Goal: Navigation & Orientation: Find specific page/section

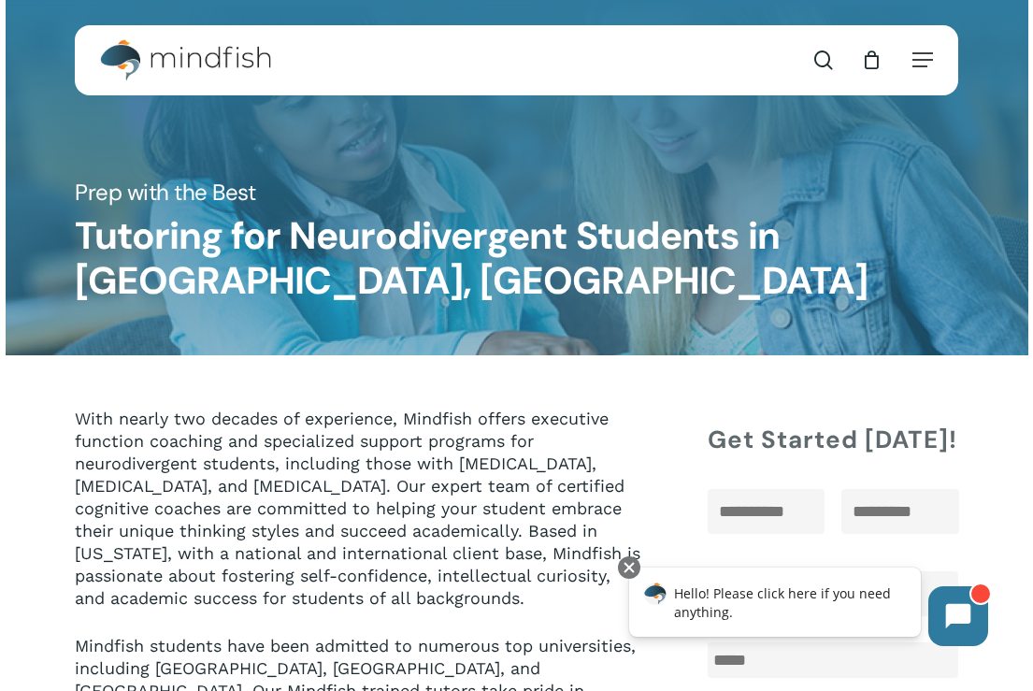
click at [937, 59] on div "search 0 Menu Test Prep Test Prep Test Prep Tutoring Practice Test Program ACT/…" at bounding box center [517, 60] width 884 height 70
click at [926, 60] on span "Navigation Menu" at bounding box center [923, 59] width 21 height 19
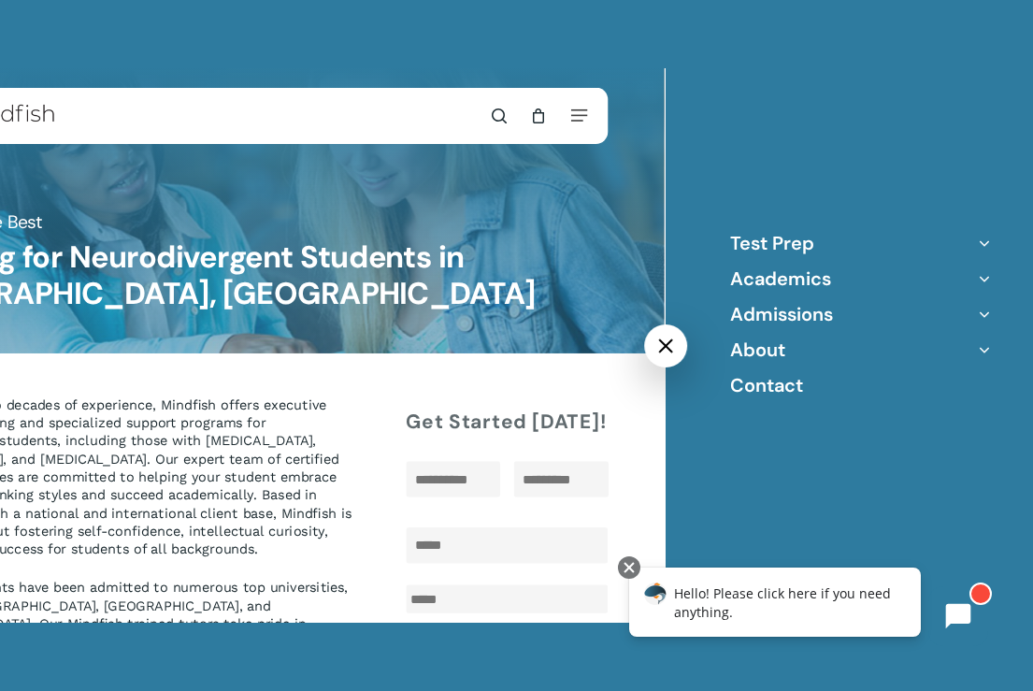
click at [984, 244] on icon "Off Canvas Menu" at bounding box center [984, 243] width 26 height 26
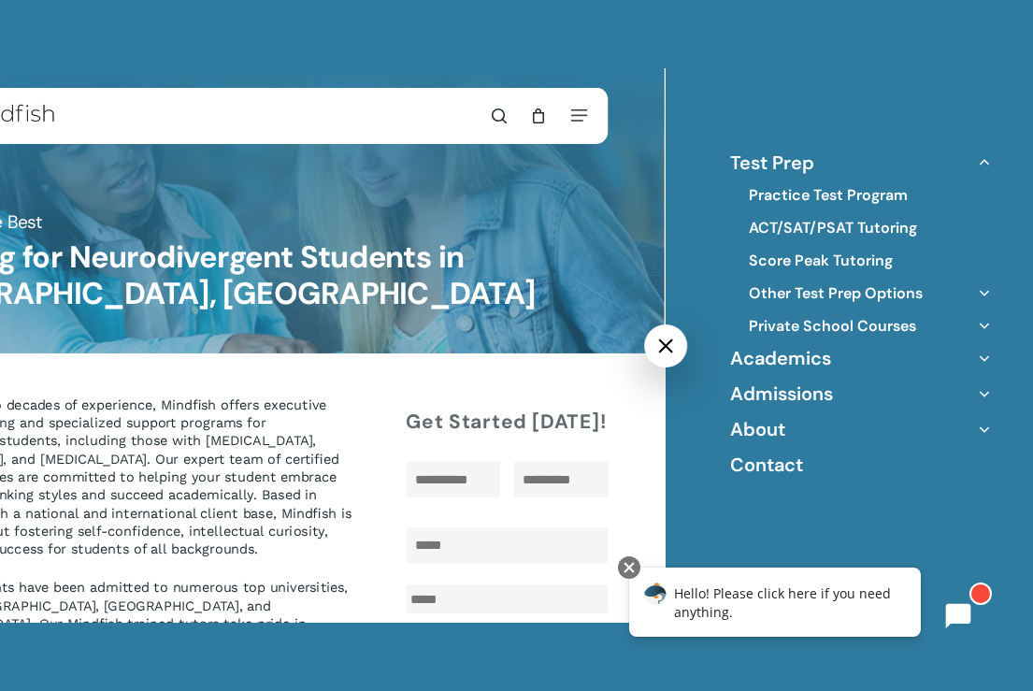
click at [984, 358] on icon "Off Canvas Menu" at bounding box center [984, 358] width 26 height 26
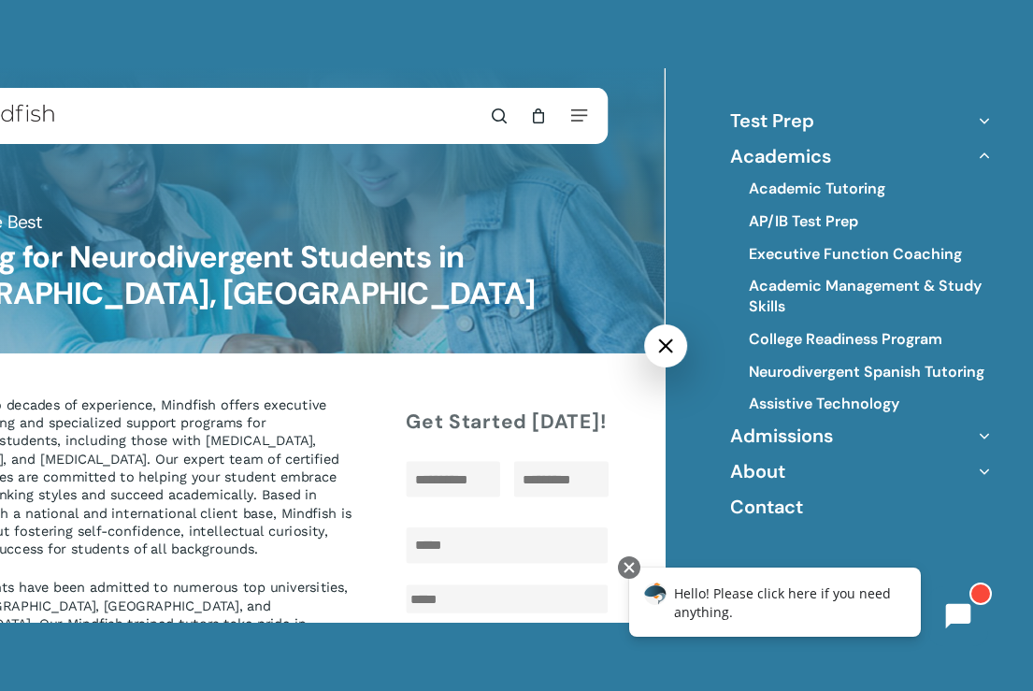
click at [982, 433] on icon "Off Canvas Menu" at bounding box center [984, 436] width 26 height 26
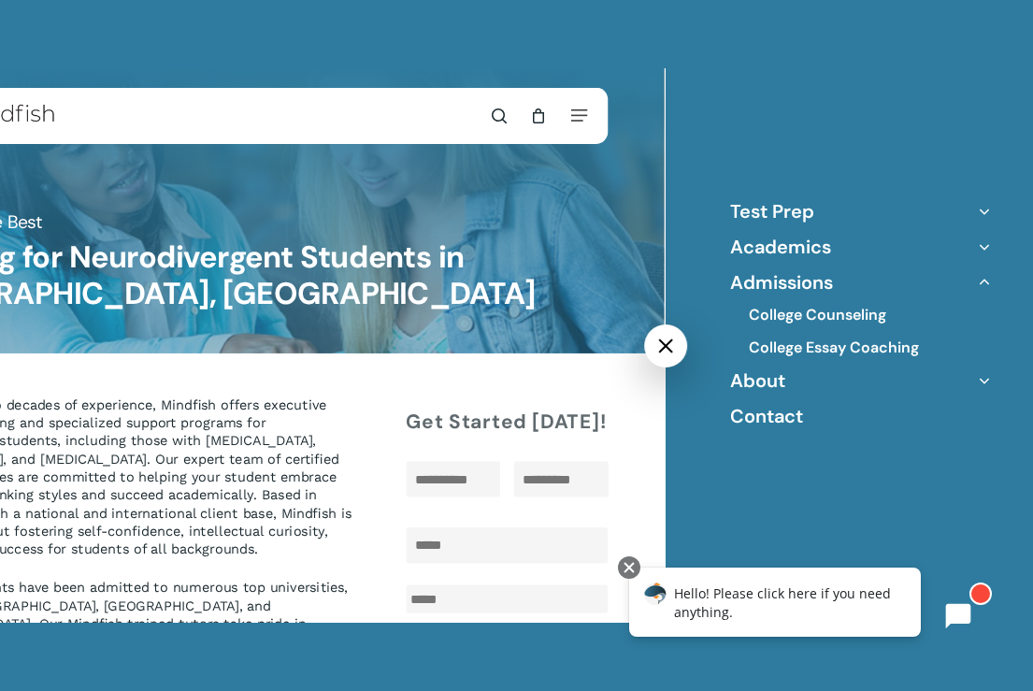
click at [981, 382] on icon "Off Canvas Menu" at bounding box center [984, 380] width 26 height 26
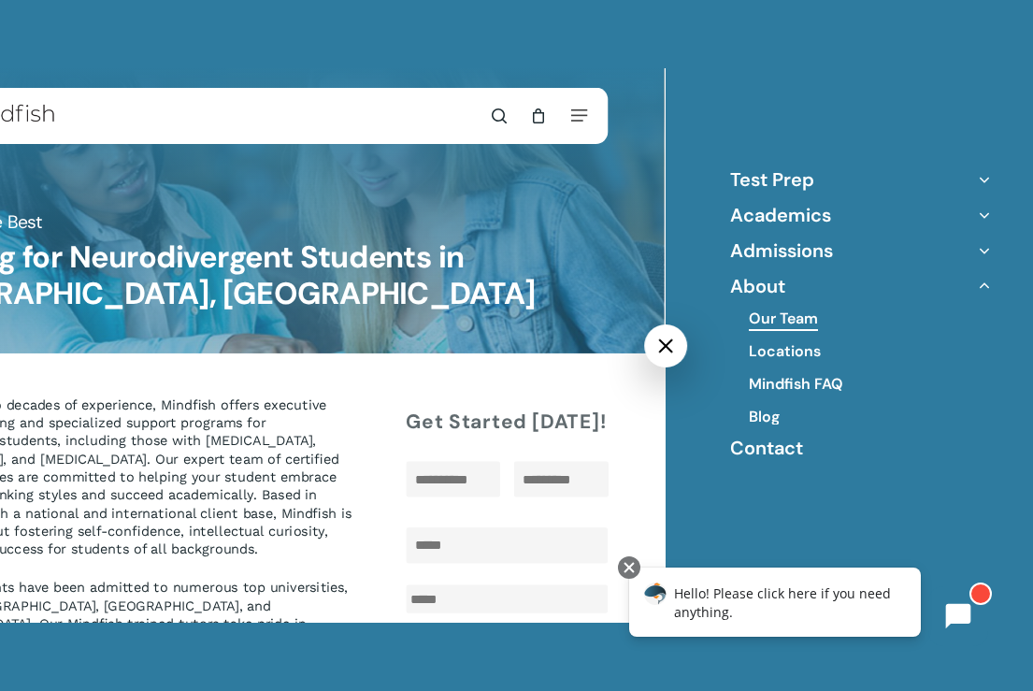
click at [774, 315] on link "Our Team" at bounding box center [783, 319] width 69 height 21
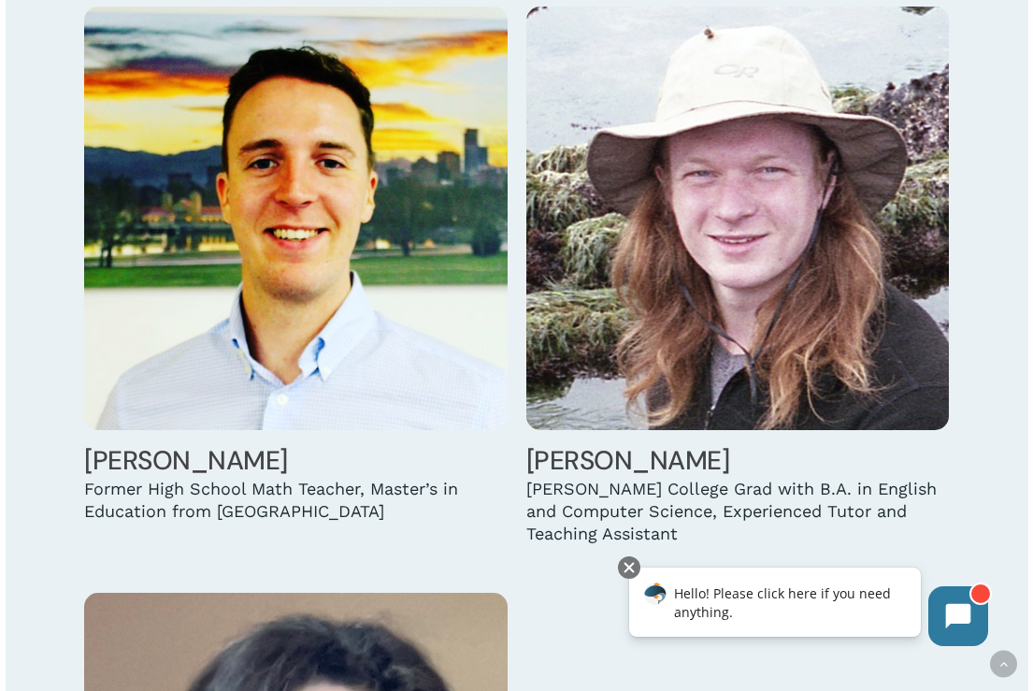
scroll to position [4301, 0]
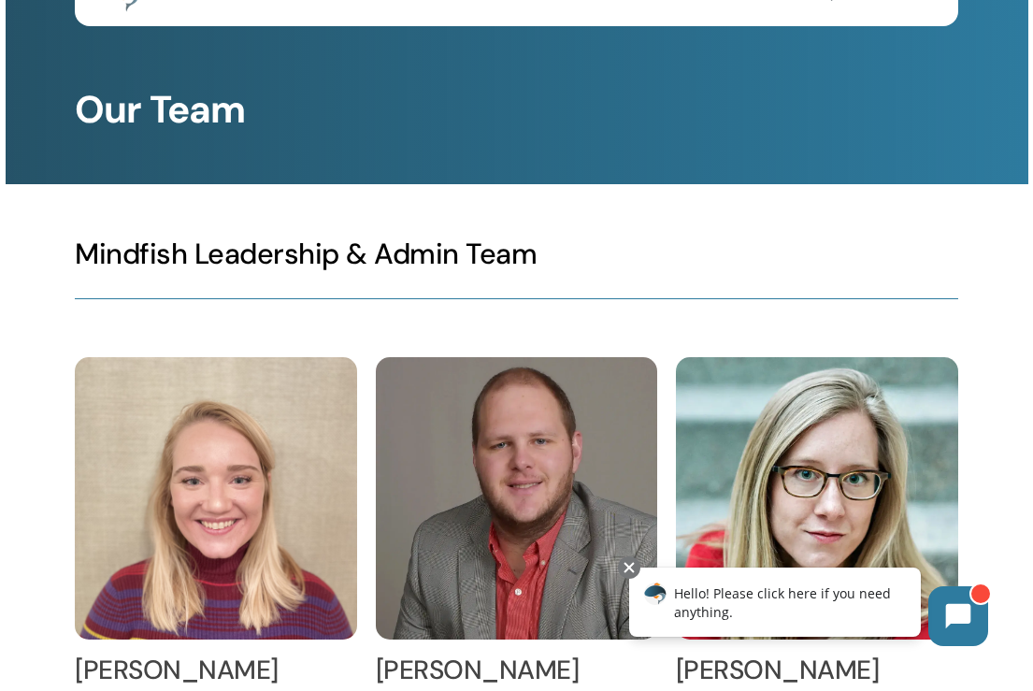
scroll to position [0, 0]
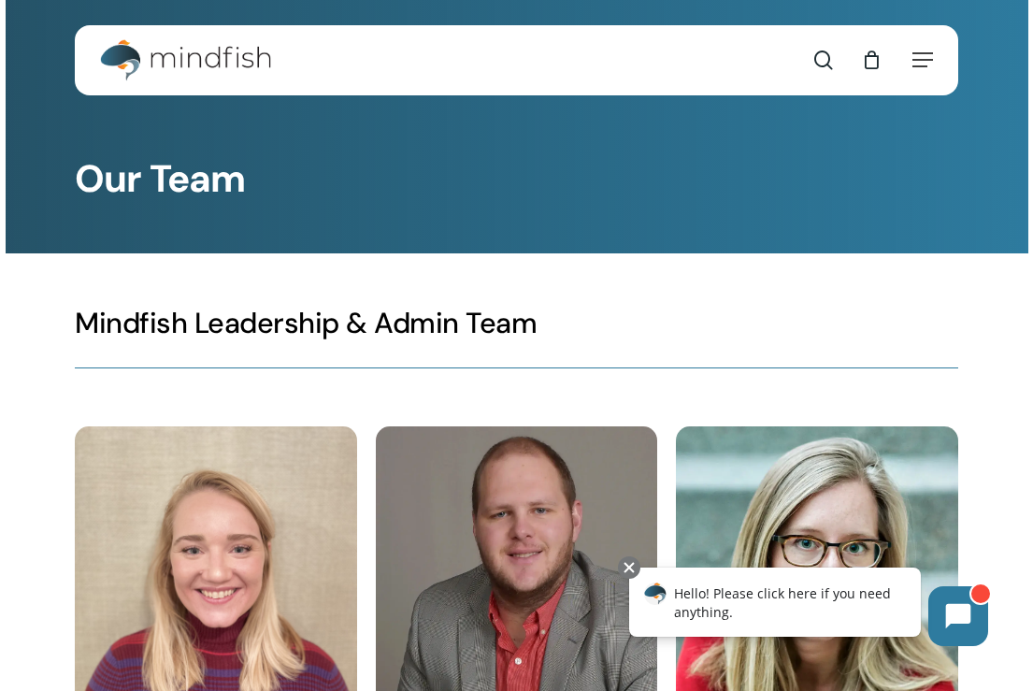
click at [934, 62] on div "search 0 Menu Test Prep Test Prep Test Prep Tutoring Practice Test Program ACT/…" at bounding box center [517, 60] width 884 height 70
click at [169, 44] on img "Main Menu" at bounding box center [176, 60] width 152 height 42
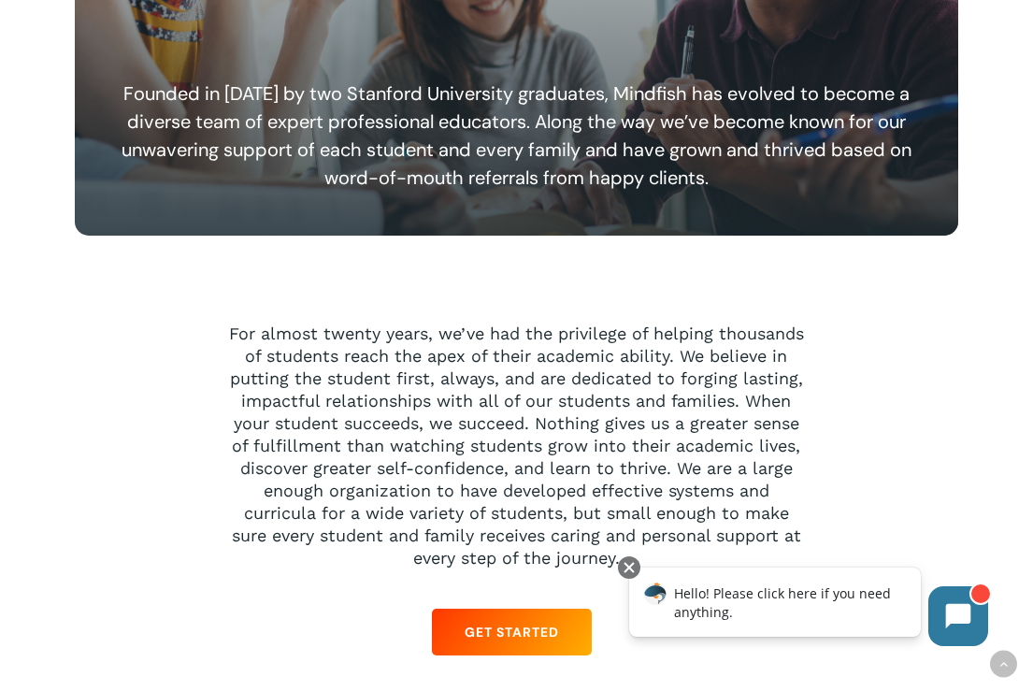
scroll to position [1403, 0]
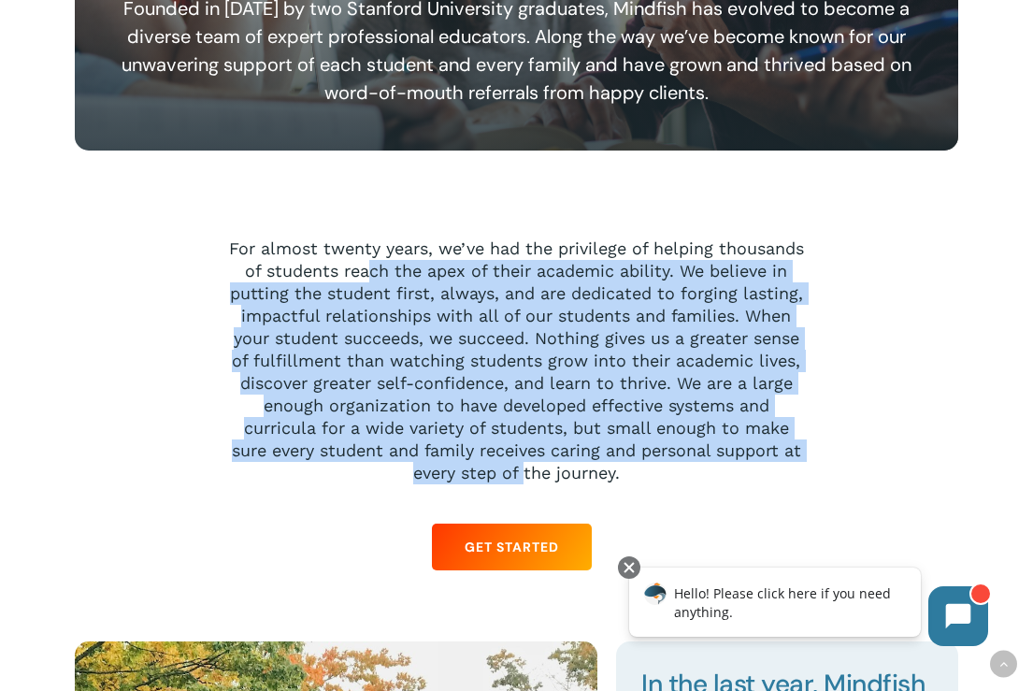
drag, startPoint x: 374, startPoint y: 276, endPoint x: 535, endPoint y: 469, distance: 251.6
click at [527, 470] on p "For almost twenty years, we’ve had the privilege of helping thousands of studen…" at bounding box center [516, 360] width 583 height 247
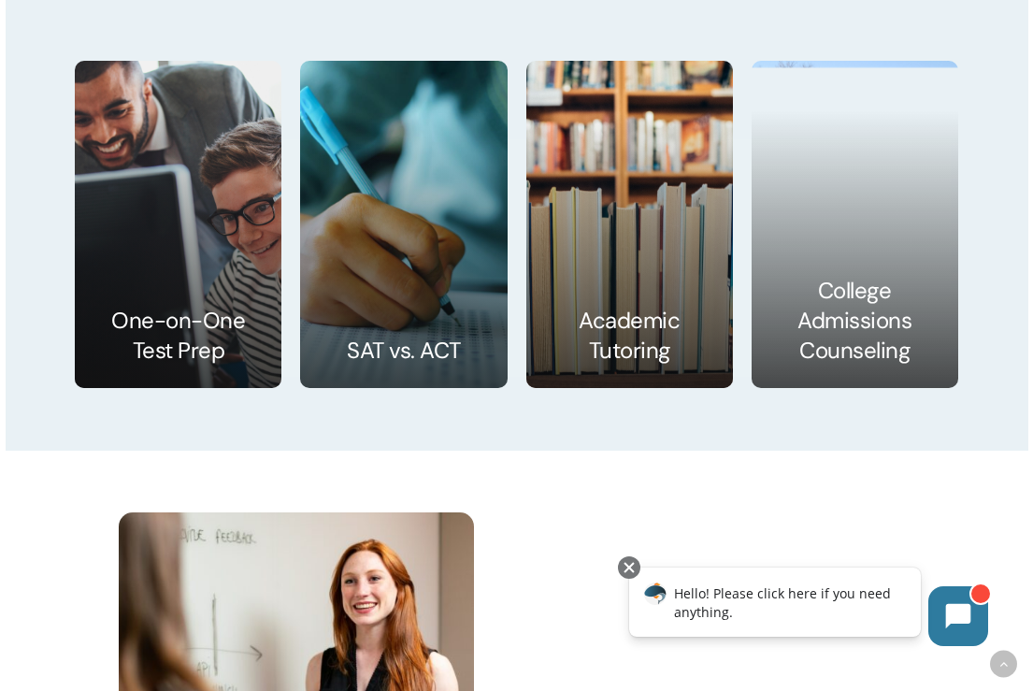
scroll to position [2805, 0]
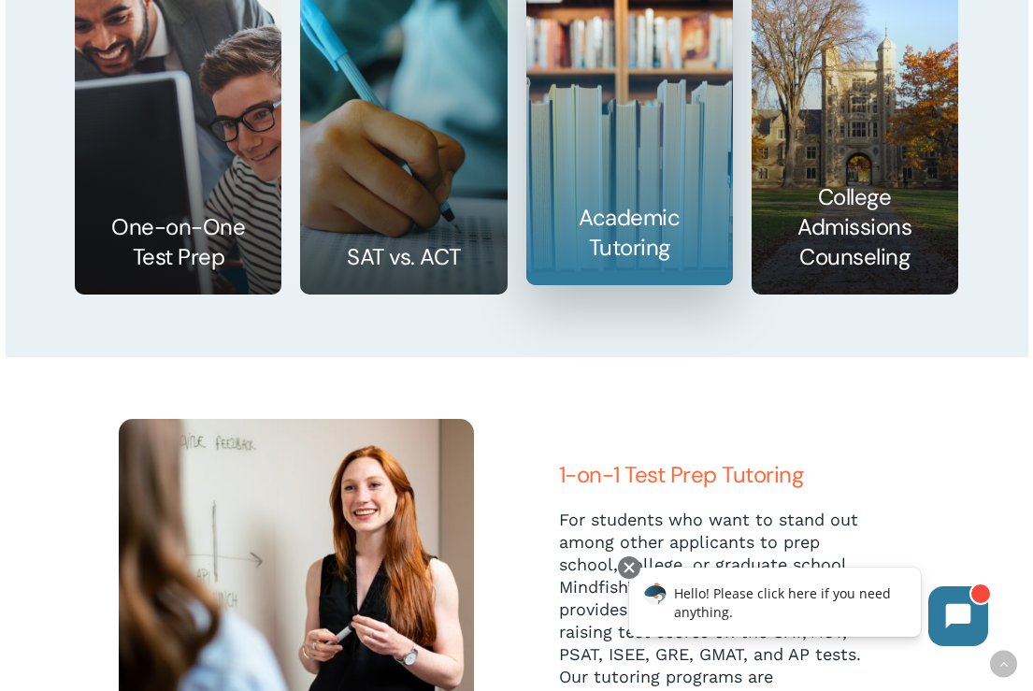
click at [655, 237] on link at bounding box center [629, 121] width 205 height 325
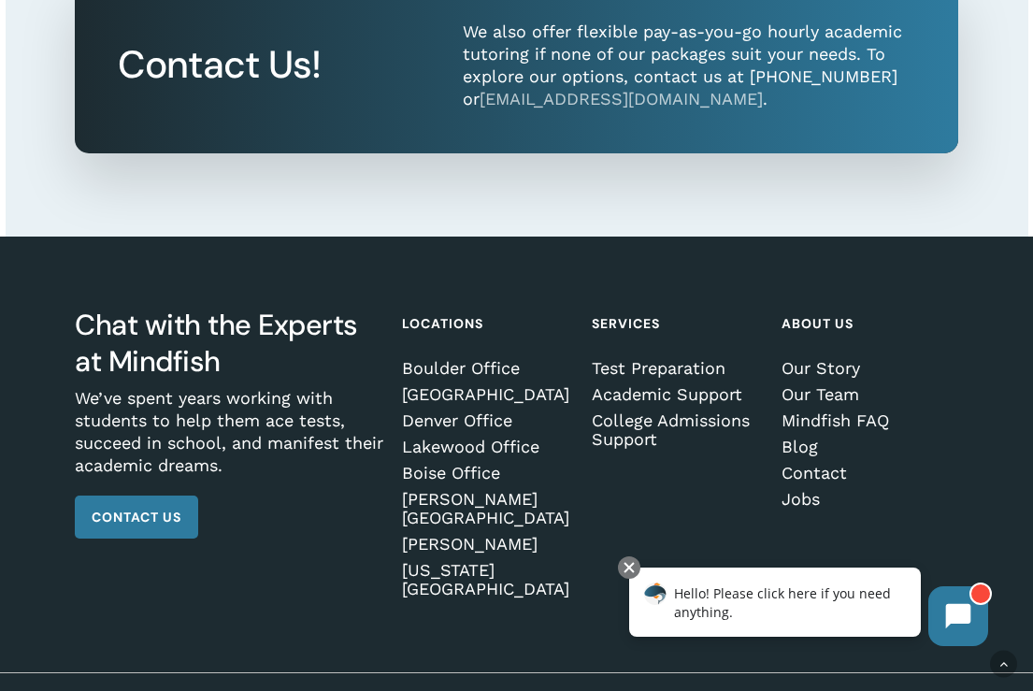
scroll to position [2057, 0]
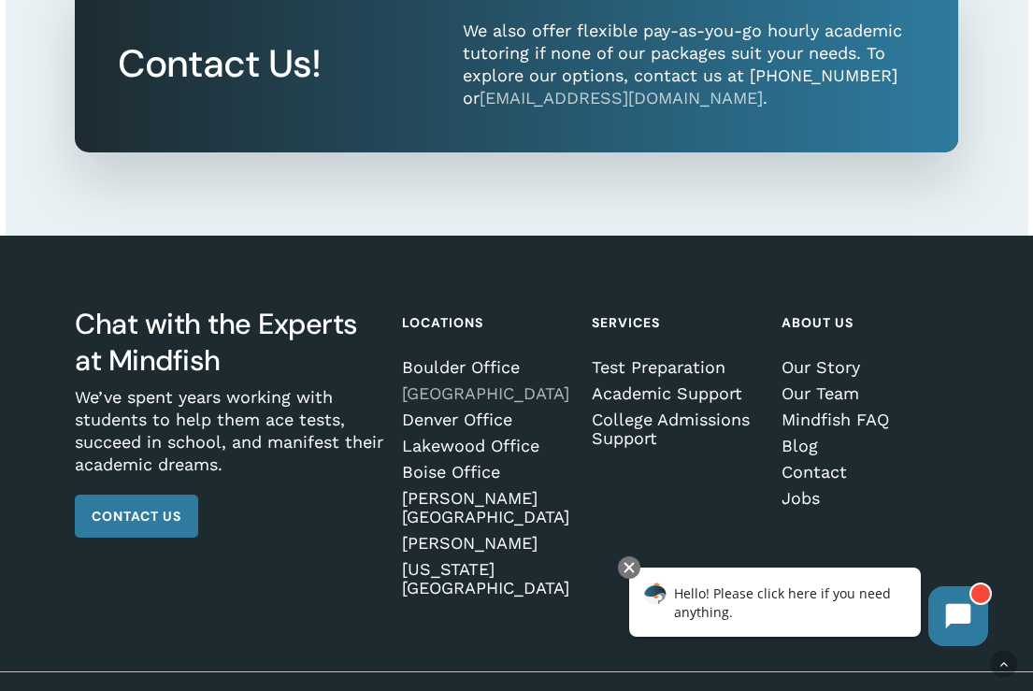
click at [437, 403] on link "[GEOGRAPHIC_DATA]" at bounding box center [488, 393] width 172 height 19
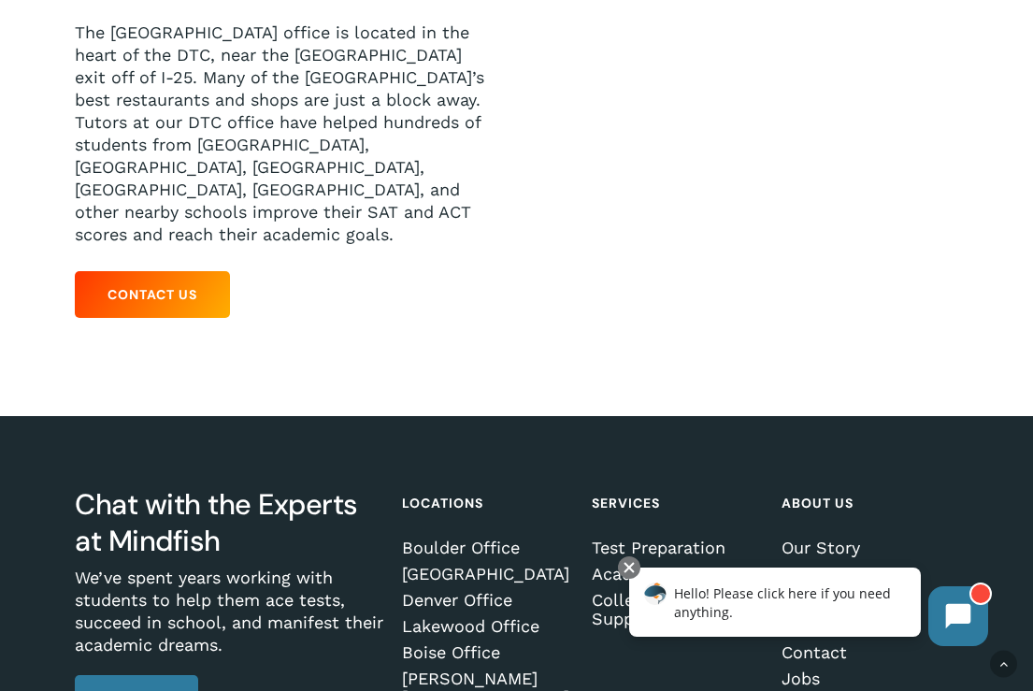
scroll to position [467, 0]
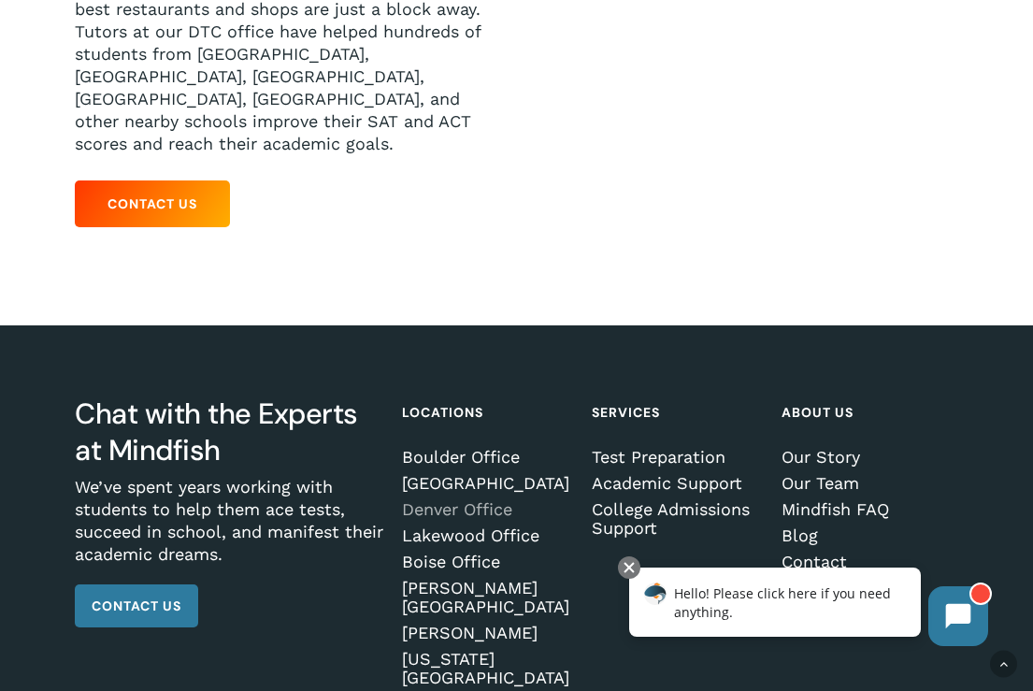
click at [443, 510] on link "Denver Office" at bounding box center [488, 509] width 172 height 19
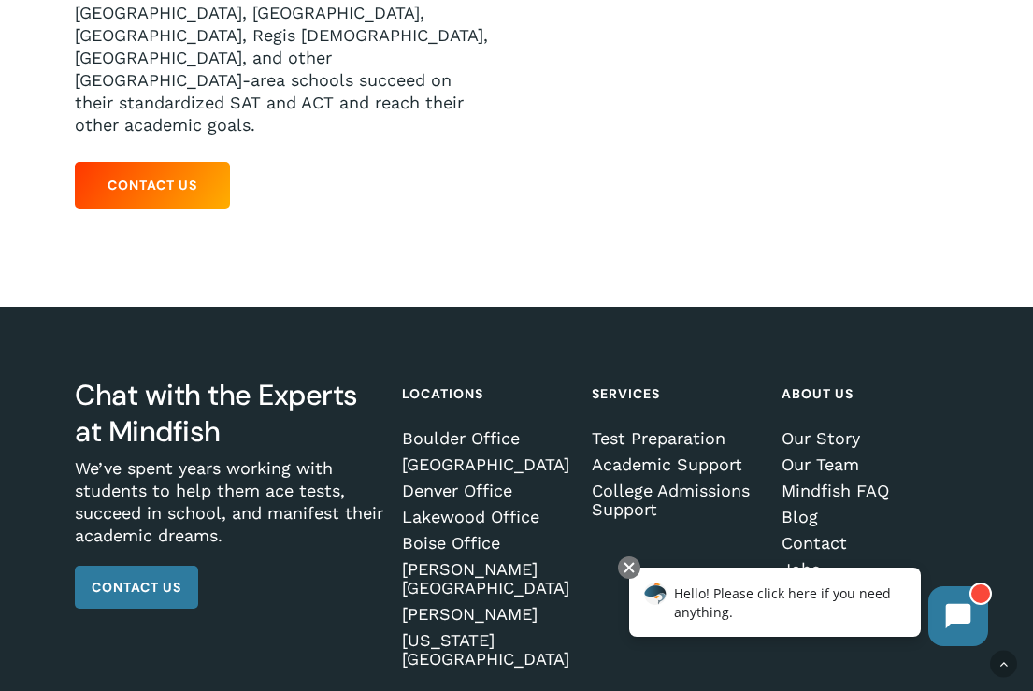
scroll to position [518, 0]
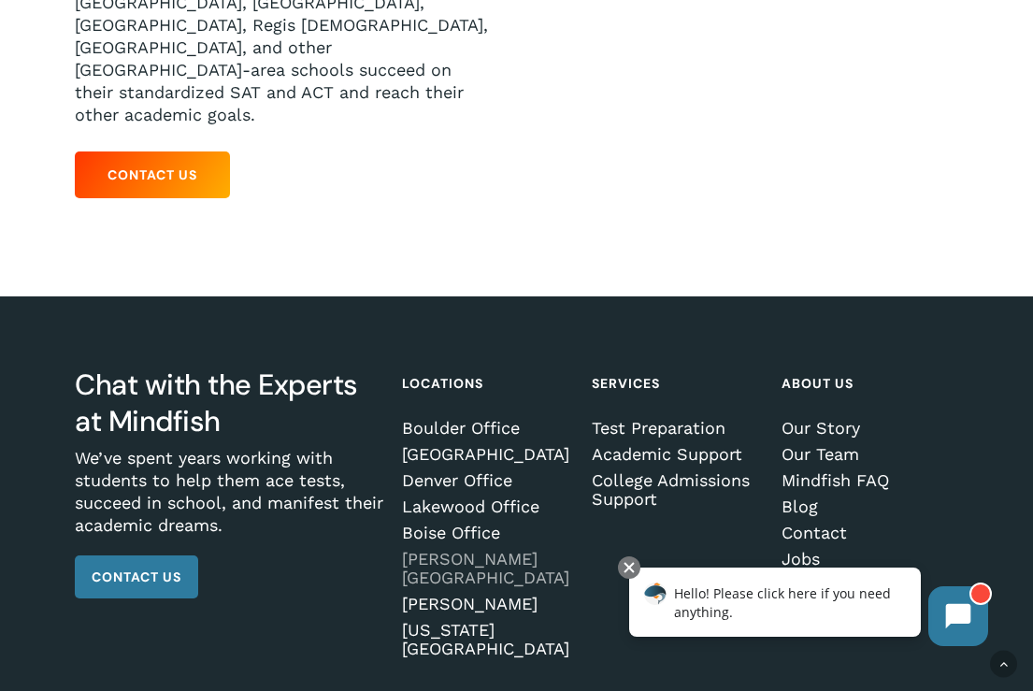
click at [459, 550] on link "[PERSON_NAME][GEOGRAPHIC_DATA]" at bounding box center [488, 568] width 172 height 37
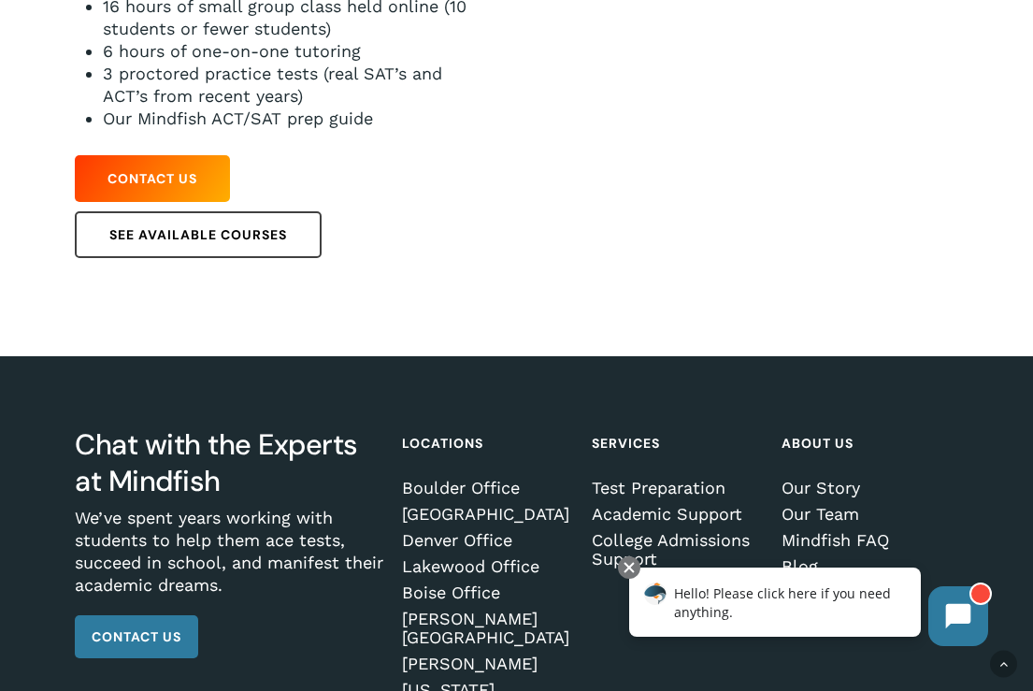
scroll to position [655, 0]
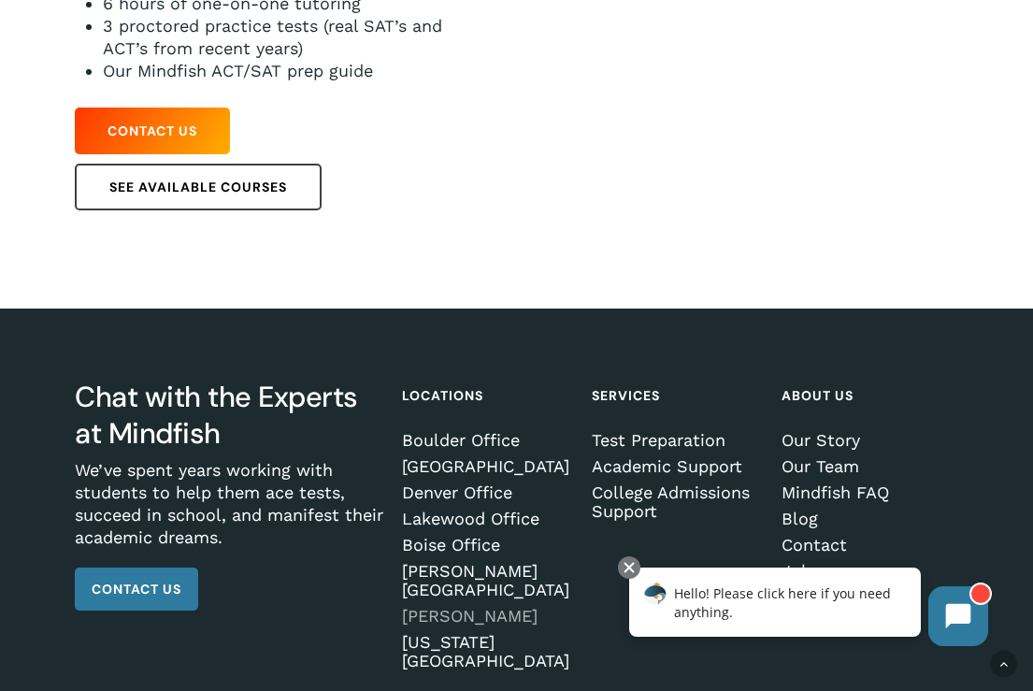
click at [468, 607] on link "[PERSON_NAME]" at bounding box center [488, 616] width 172 height 19
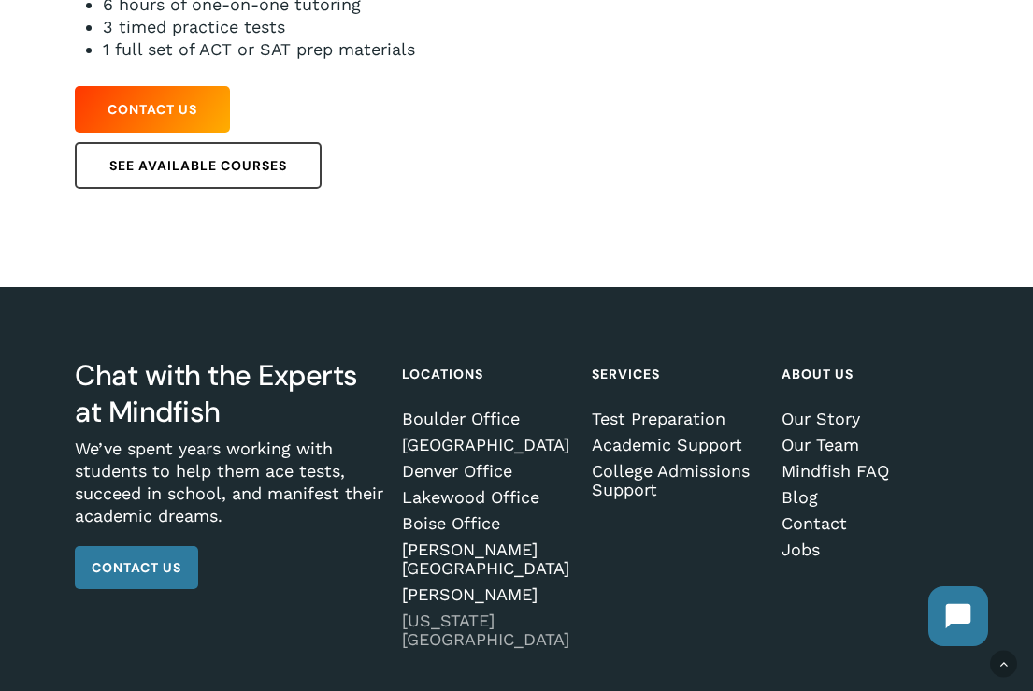
scroll to position [747, 0]
click at [426, 612] on link "[US_STATE][GEOGRAPHIC_DATA]" at bounding box center [488, 630] width 172 height 37
